Goal: Find specific page/section: Find specific page/section

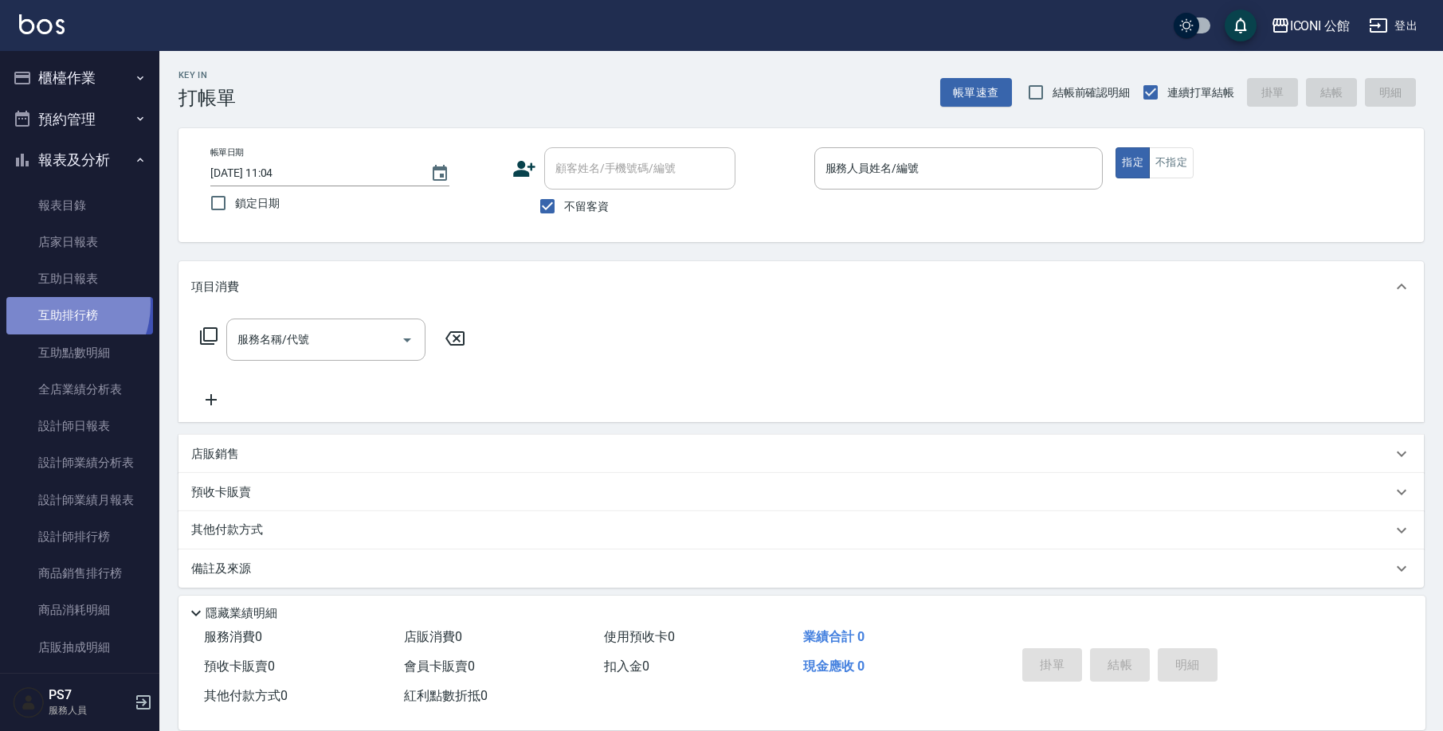
click at [52, 303] on link "互助排行榜" at bounding box center [79, 315] width 147 height 37
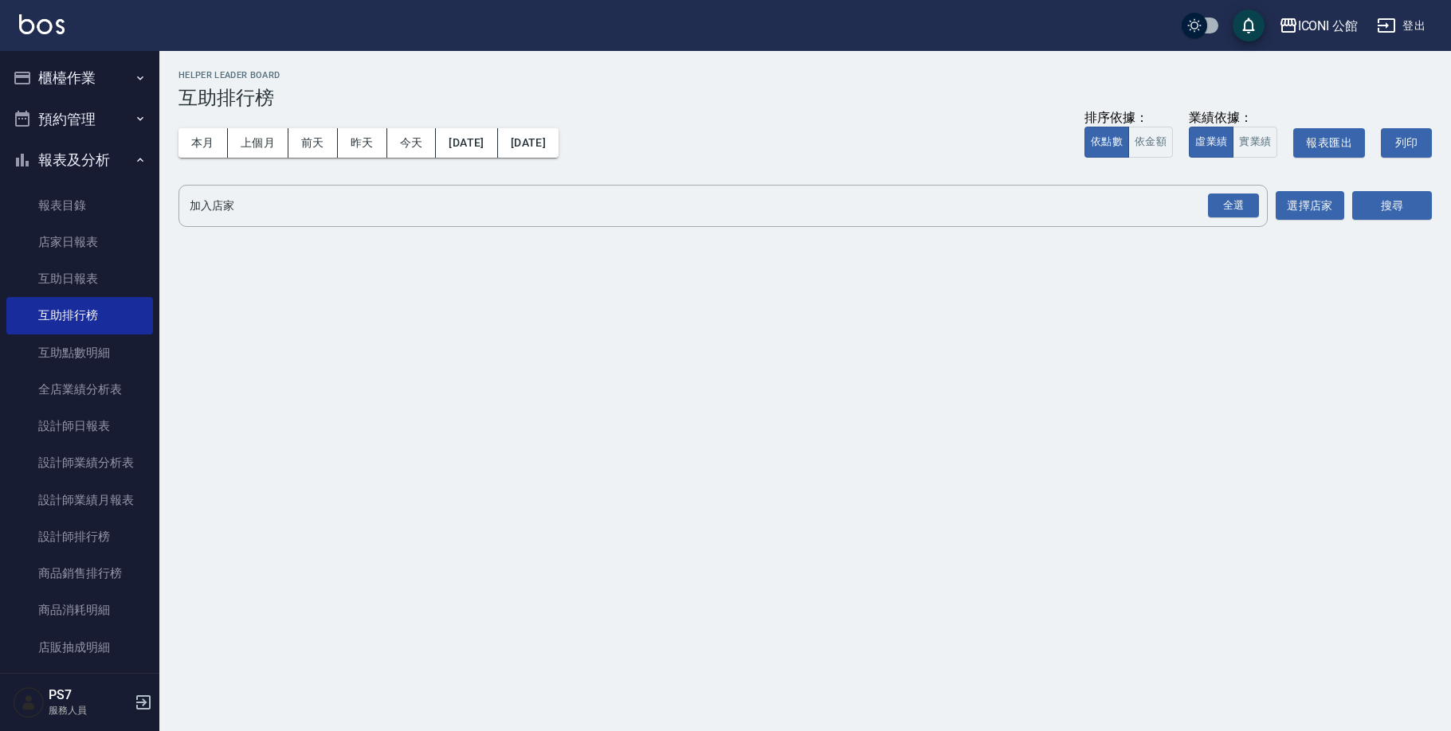
click at [225, 127] on div "本月 上個月 [DATE] [DATE] [DATE] [DATE] [DATE] 排序依據： 依點數 依金額 業績依據： 虛業績 實業績 報表匯出 列印" at bounding box center [804, 143] width 1253 height 68
click at [211, 137] on button "本月" at bounding box center [202, 142] width 49 height 29
click at [1217, 197] on div "全選" at bounding box center [1233, 206] width 51 height 25
click at [1381, 206] on button "搜尋" at bounding box center [1392, 206] width 80 height 29
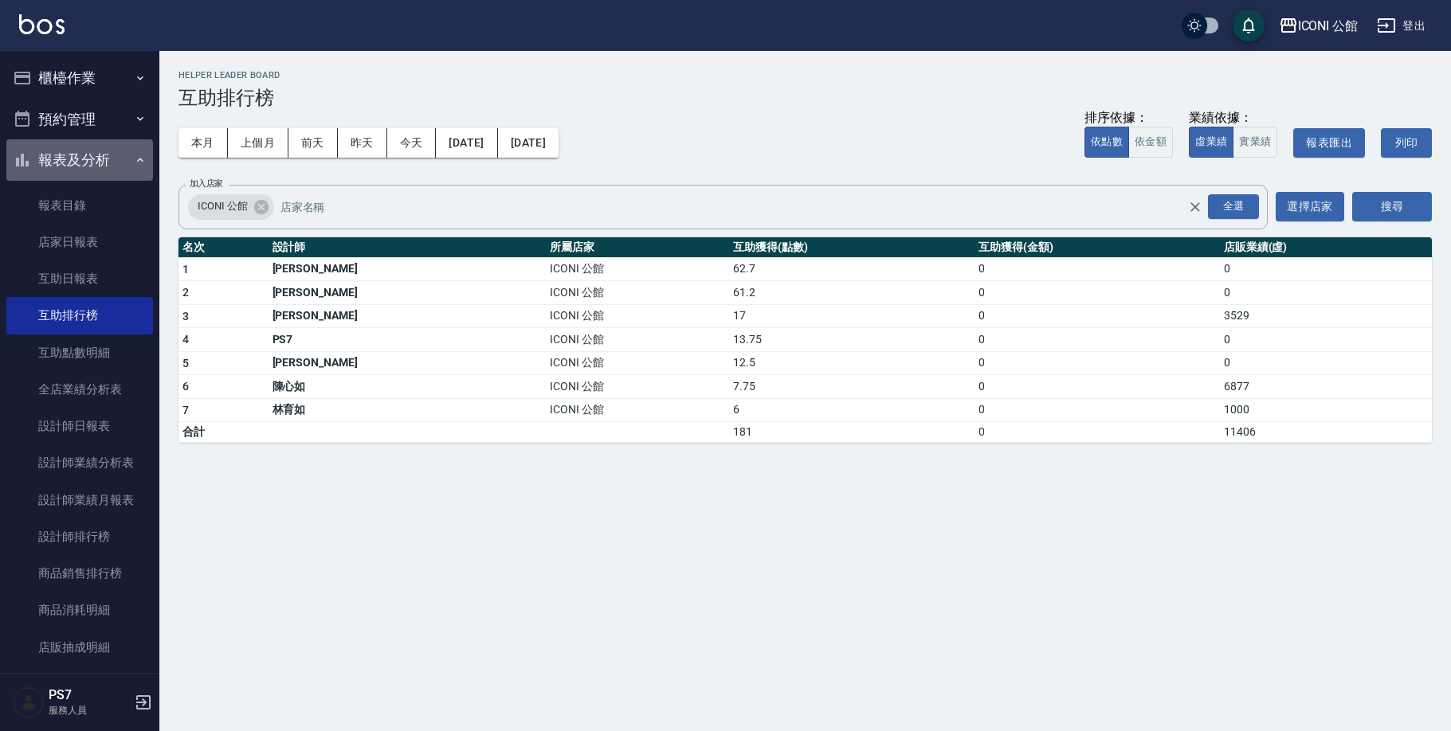
click at [108, 163] on button "報表及分析" at bounding box center [79, 159] width 147 height 41
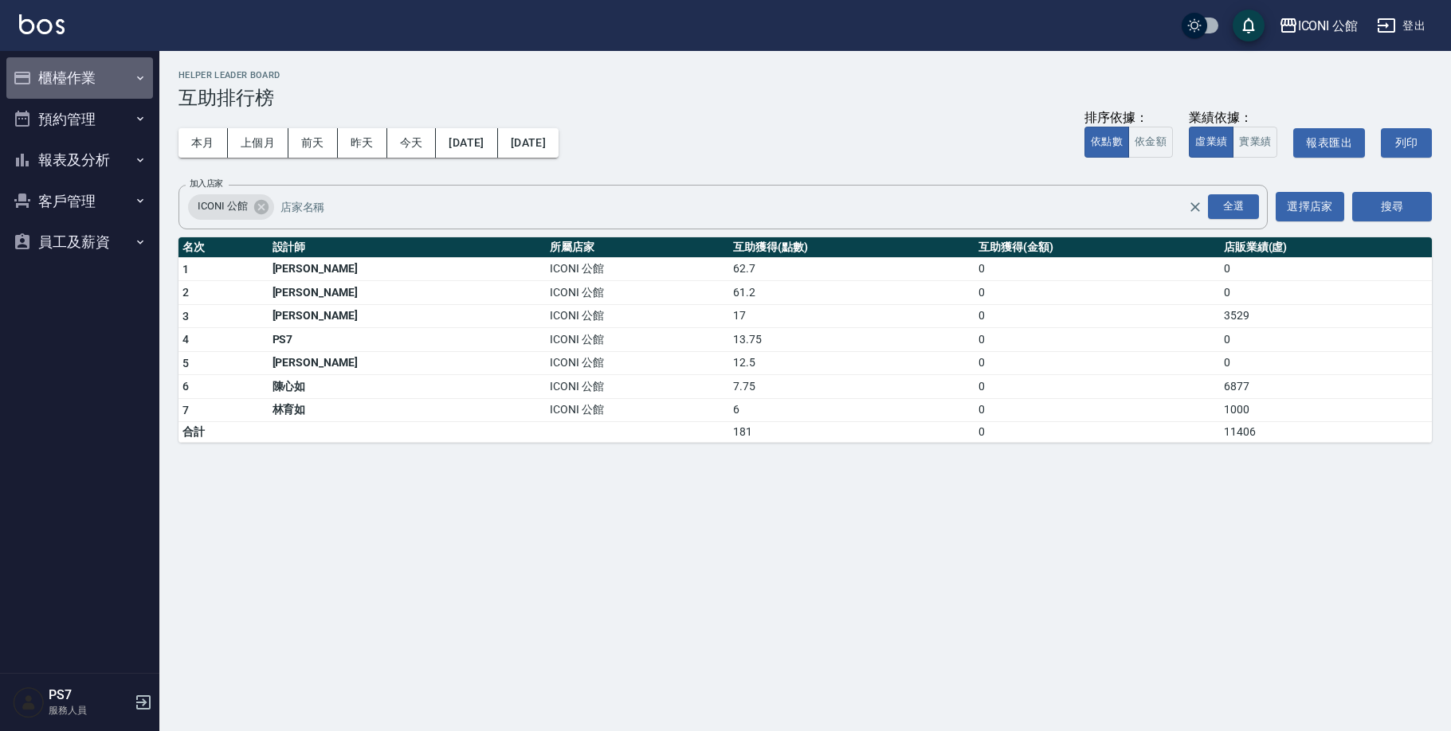
click at [97, 85] on button "櫃檯作業" at bounding box center [79, 77] width 147 height 41
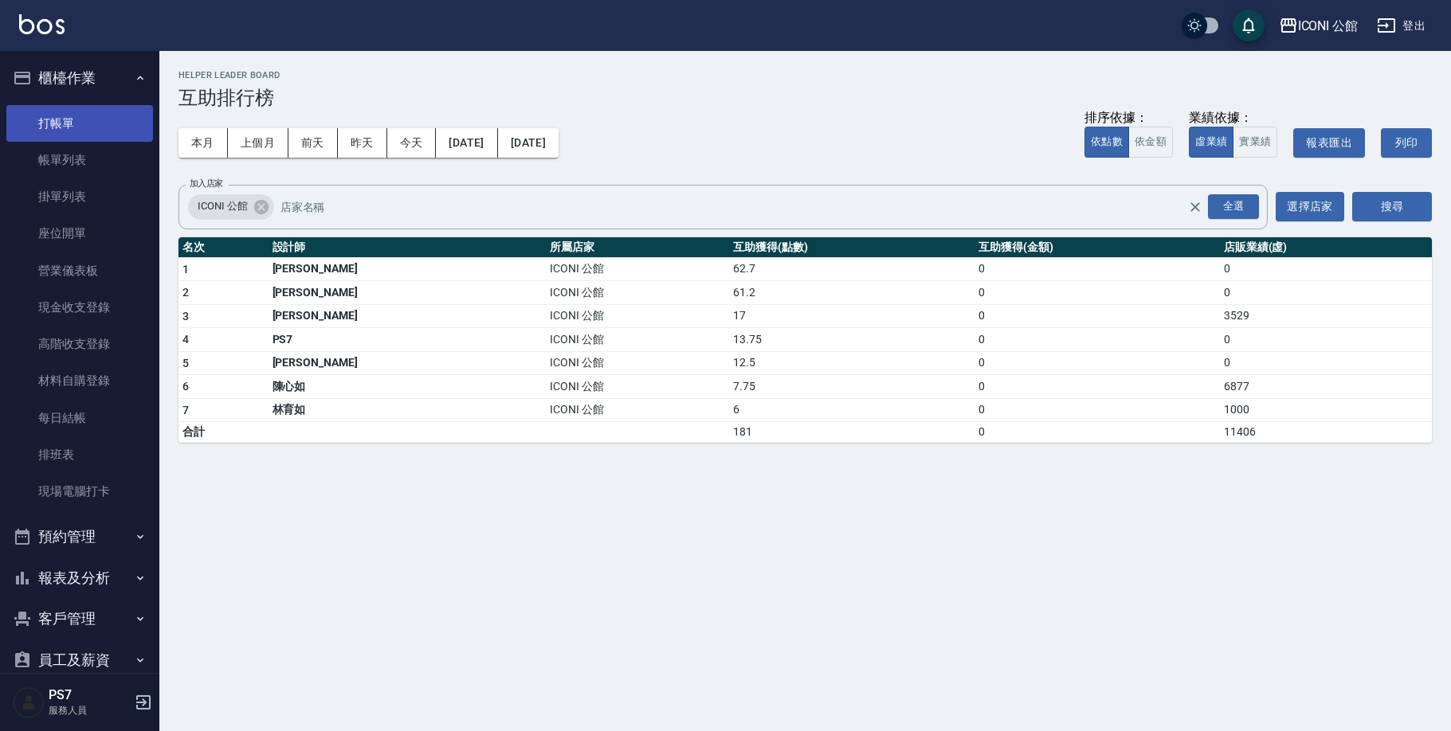
click at [98, 136] on link "打帳單" at bounding box center [79, 123] width 147 height 37
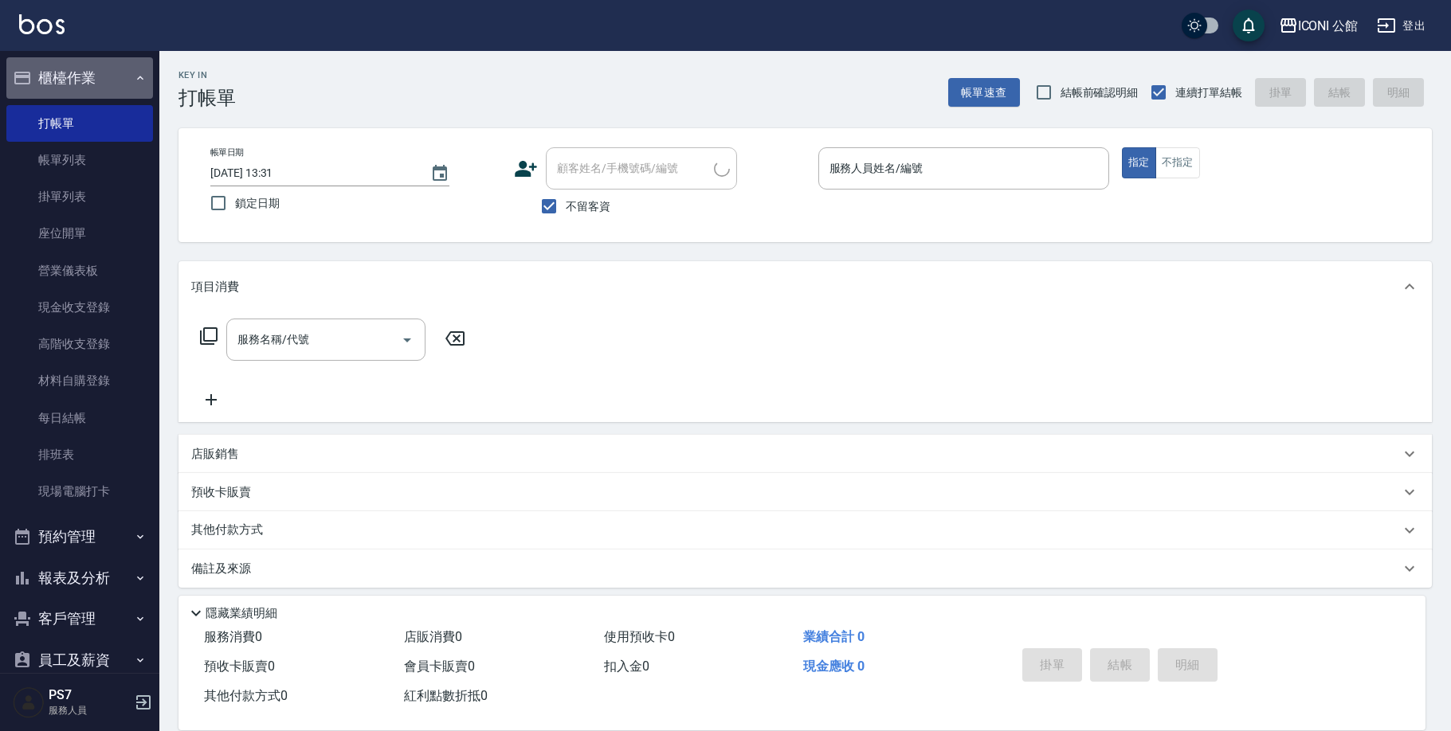
click at [108, 68] on button "櫃檯作業" at bounding box center [79, 77] width 147 height 41
